Goal: Task Accomplishment & Management: Manage account settings

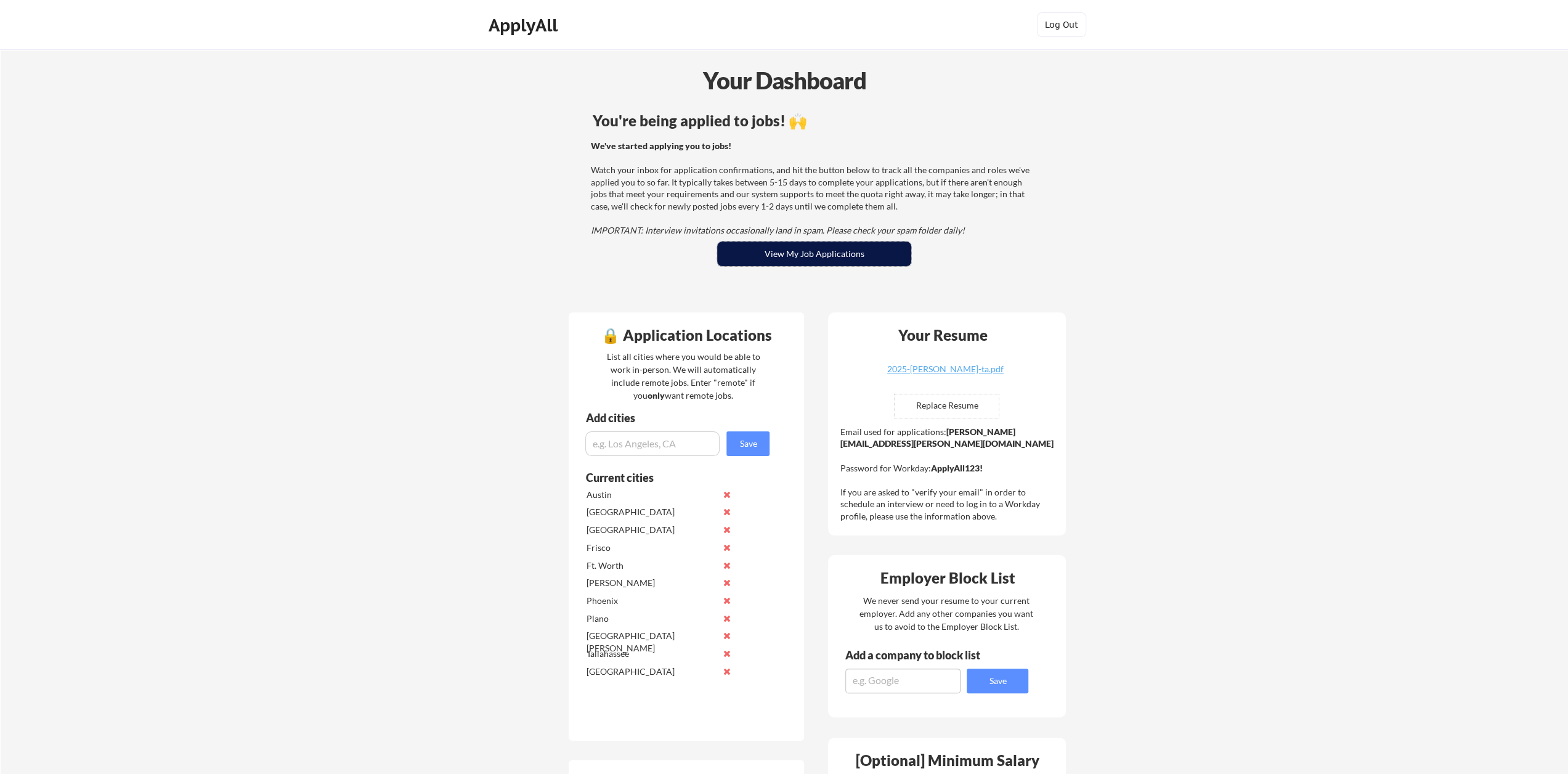
click at [796, 246] on button "View My Job Applications" at bounding box center [814, 254] width 194 height 25
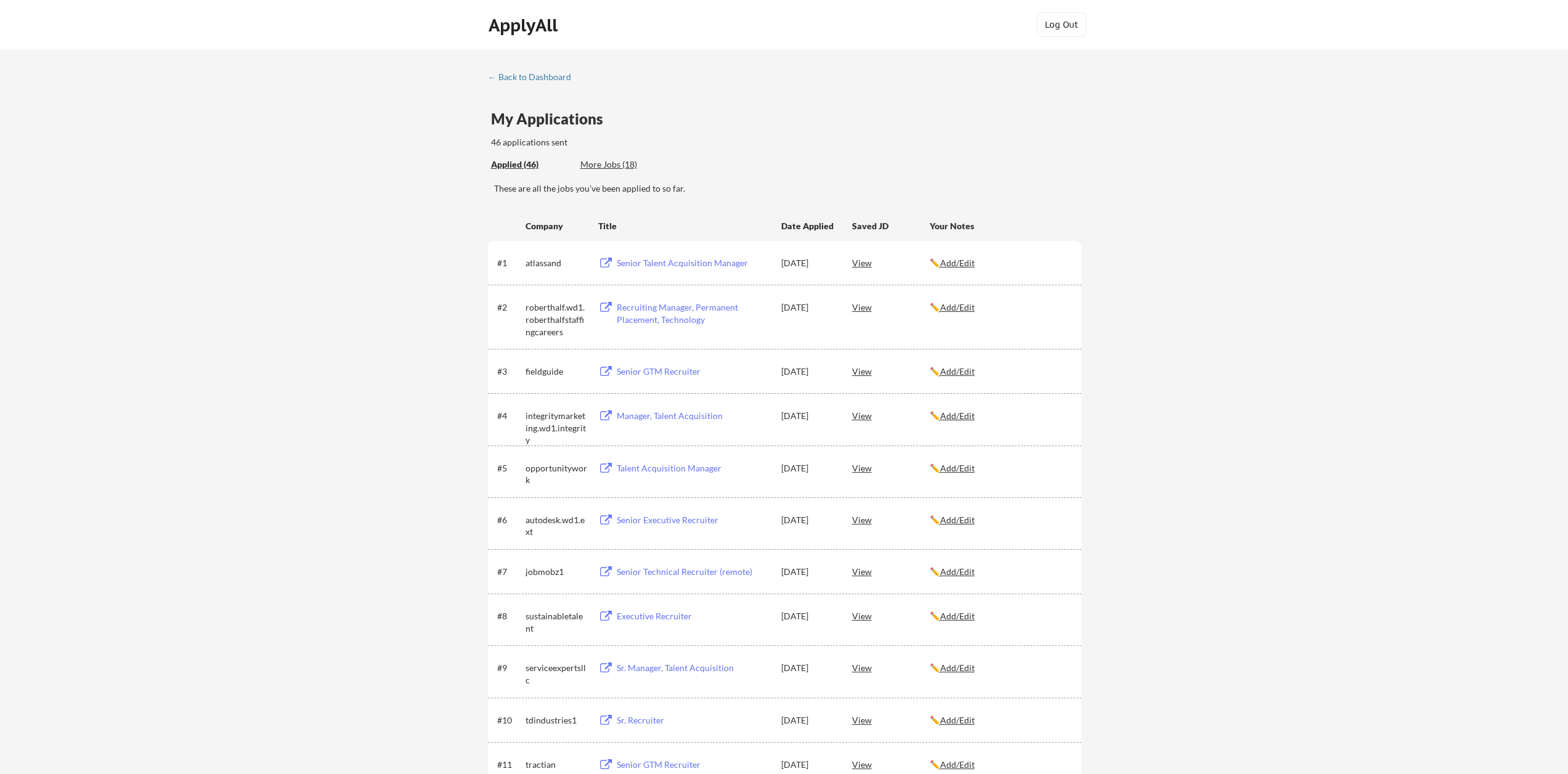
click at [607, 166] on div "More Jobs (18)" at bounding box center [626, 164] width 91 height 12
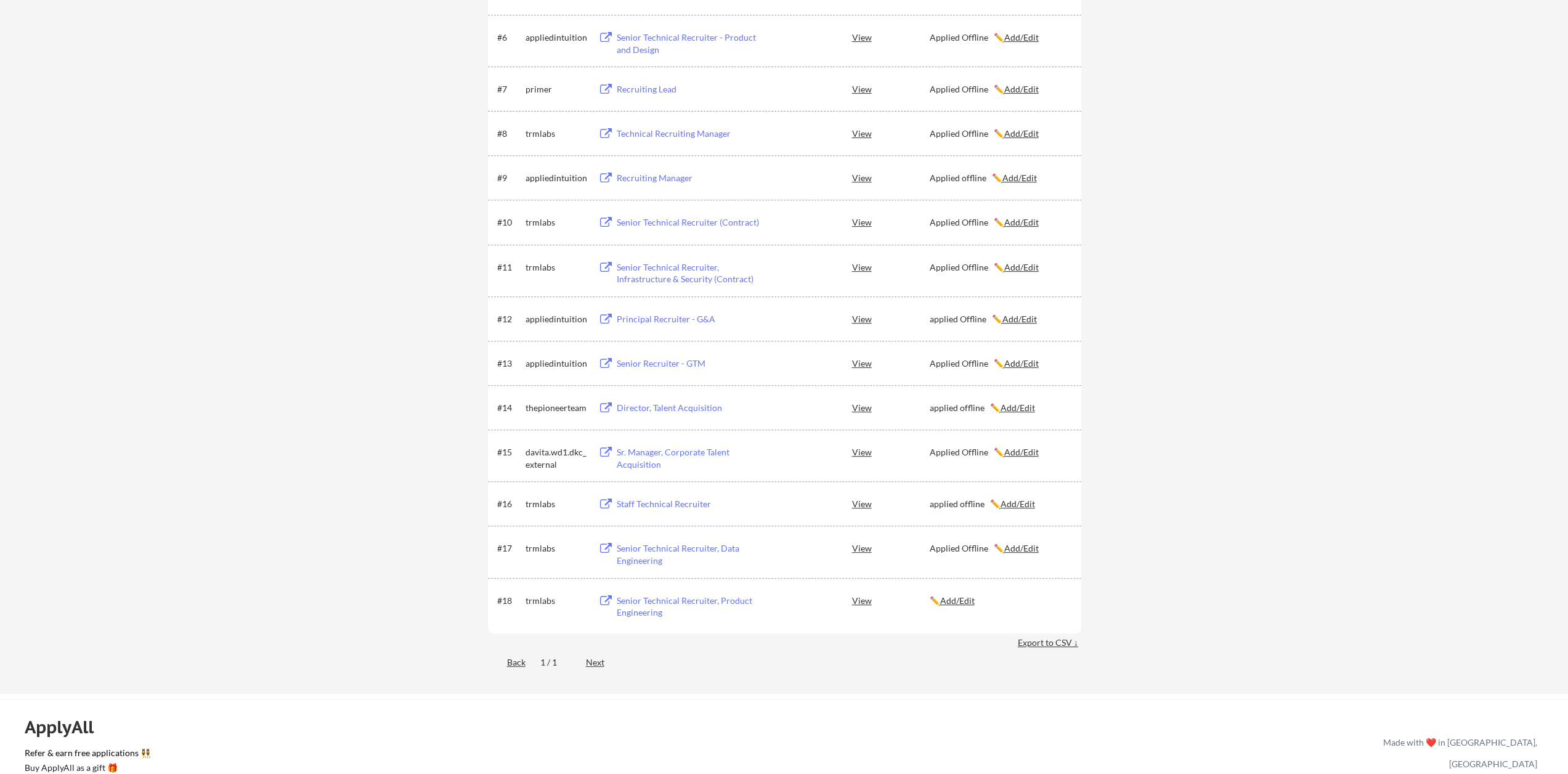
scroll to position [493, 0]
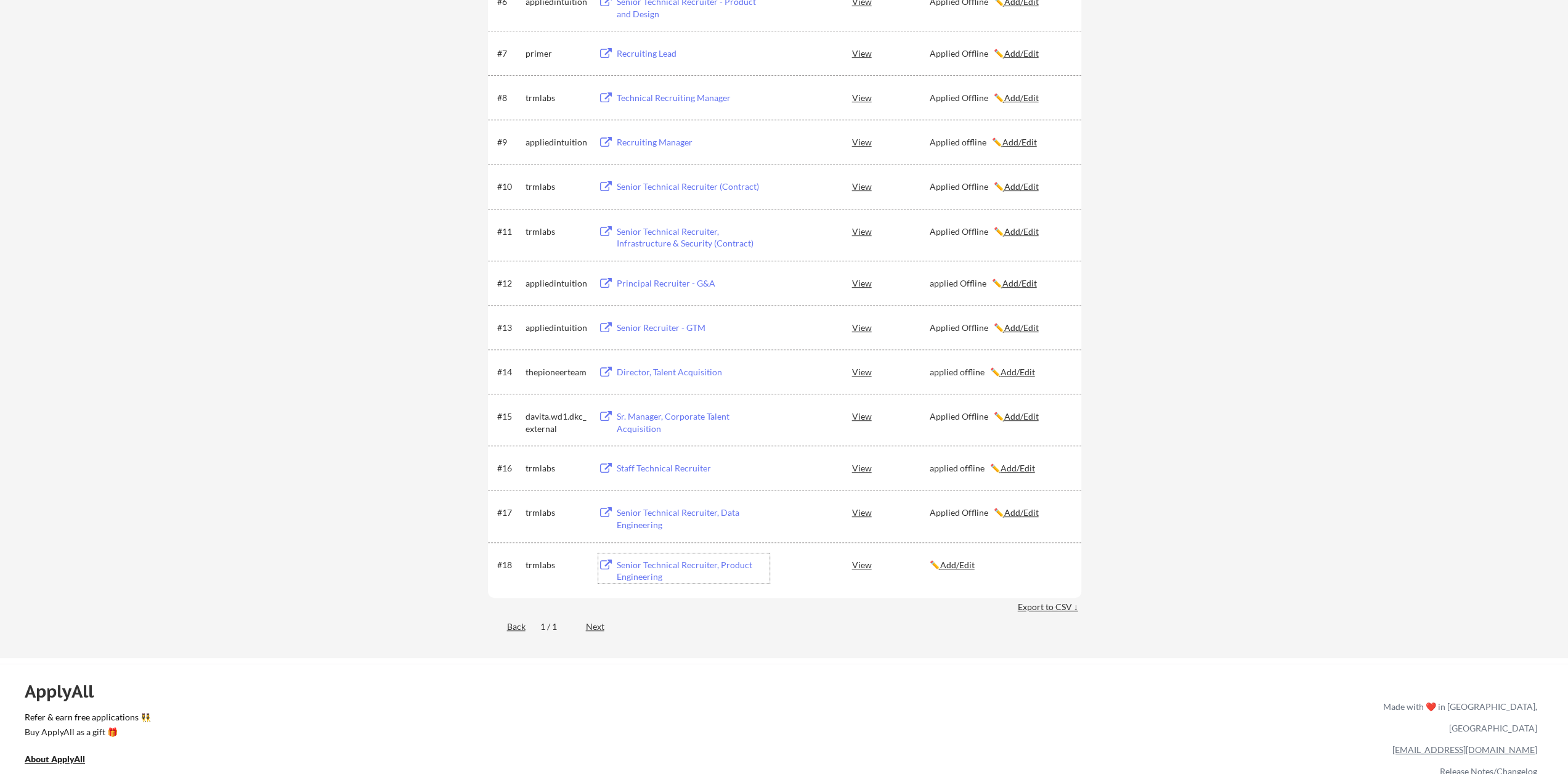
click at [661, 563] on div "Senior Technical Recruiter, Product Engineering" at bounding box center [693, 570] width 153 height 24
click at [959, 563] on u "Add/Edit" at bounding box center [957, 564] width 35 height 11
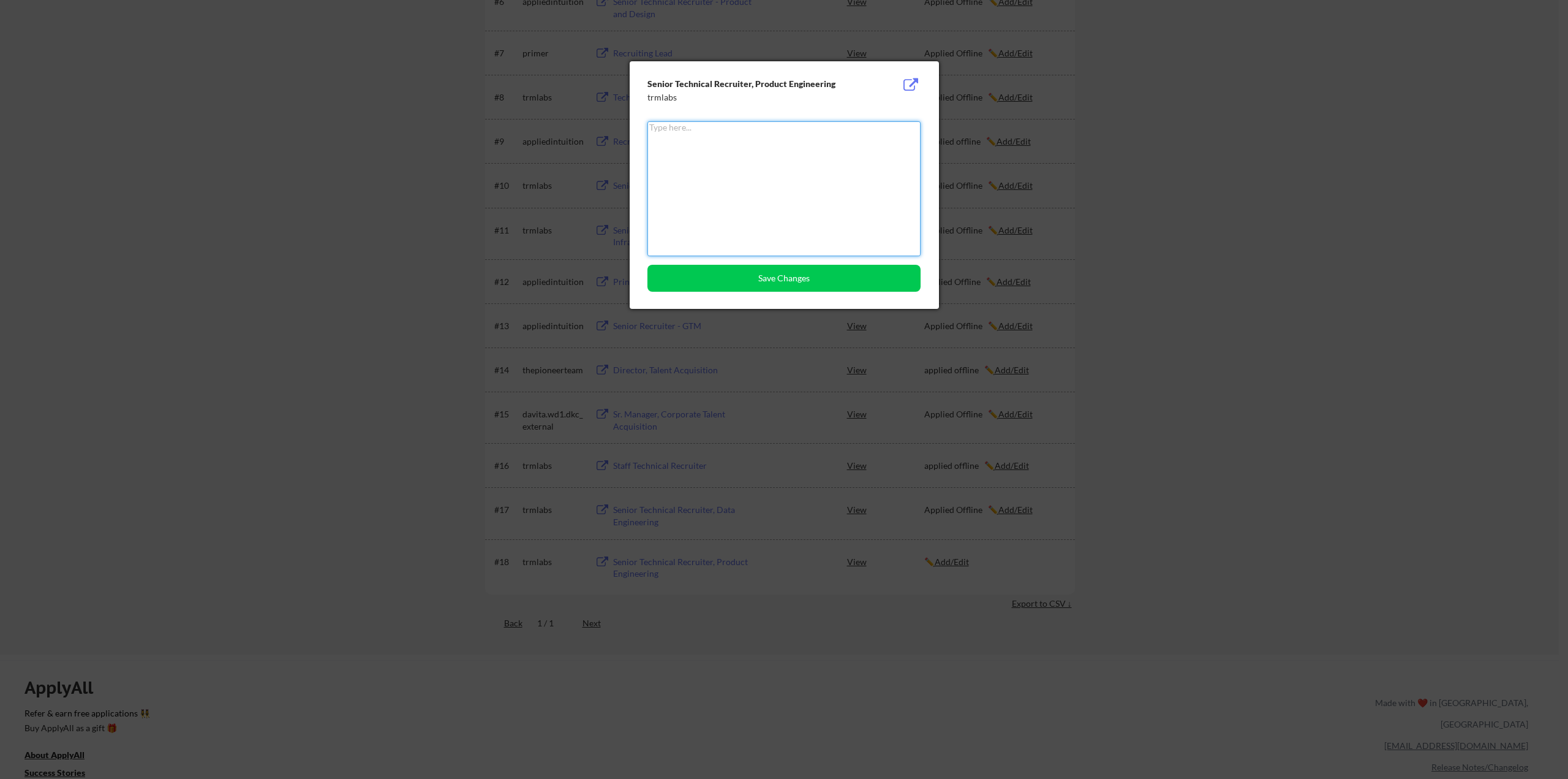
click at [725, 187] on textarea at bounding box center [784, 188] width 273 height 135
type textarea "applied offline"
click at [796, 278] on button "Save Changes" at bounding box center [784, 278] width 273 height 27
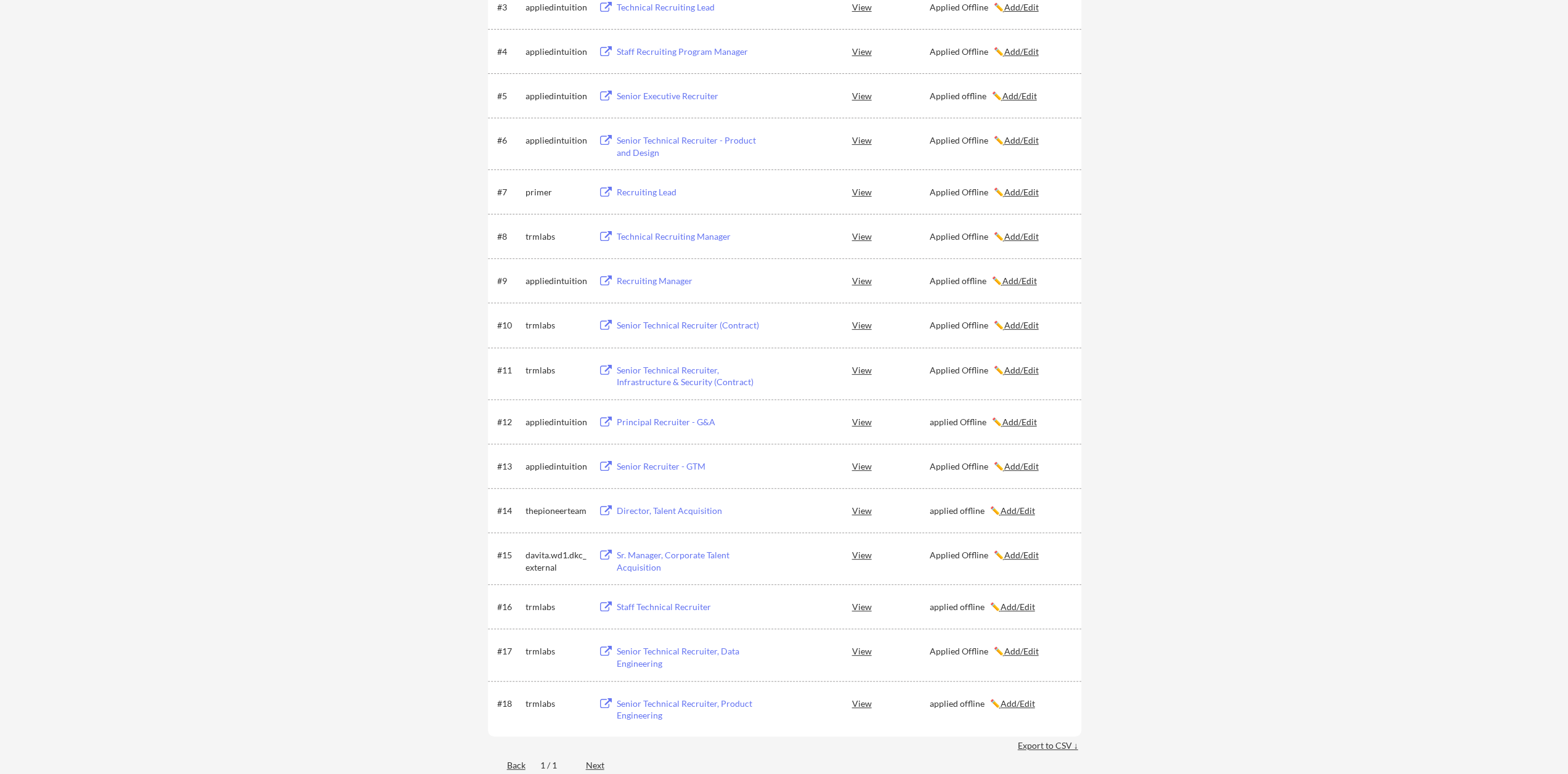
scroll to position [246, 0]
